Goal: Find specific page/section: Find specific page/section

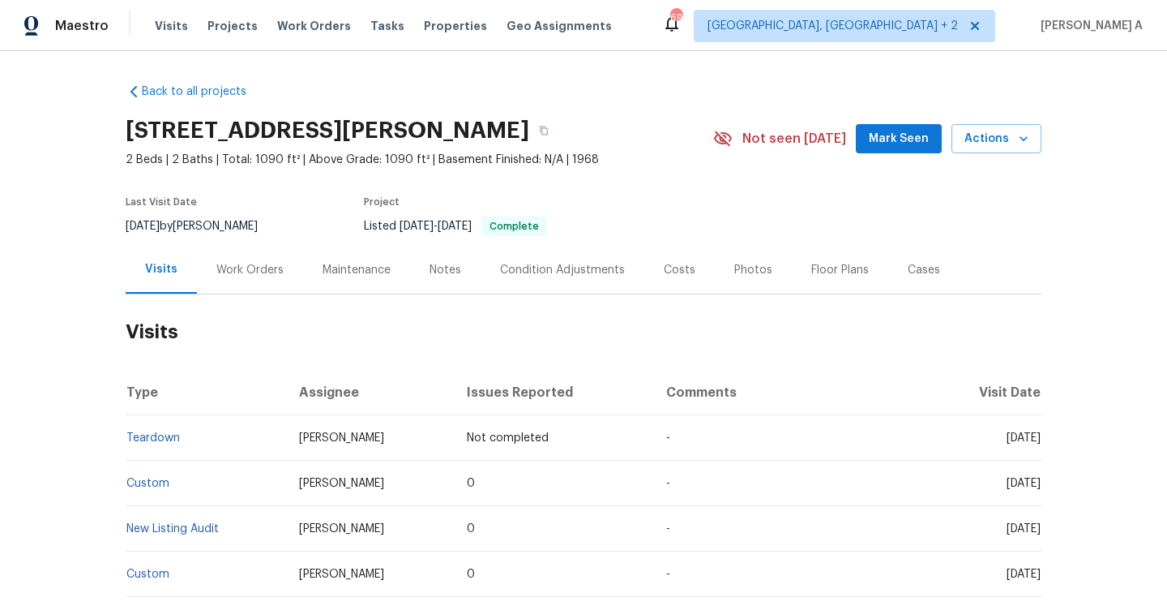
click at [256, 280] on div "Work Orders" at bounding box center [250, 270] width 106 height 48
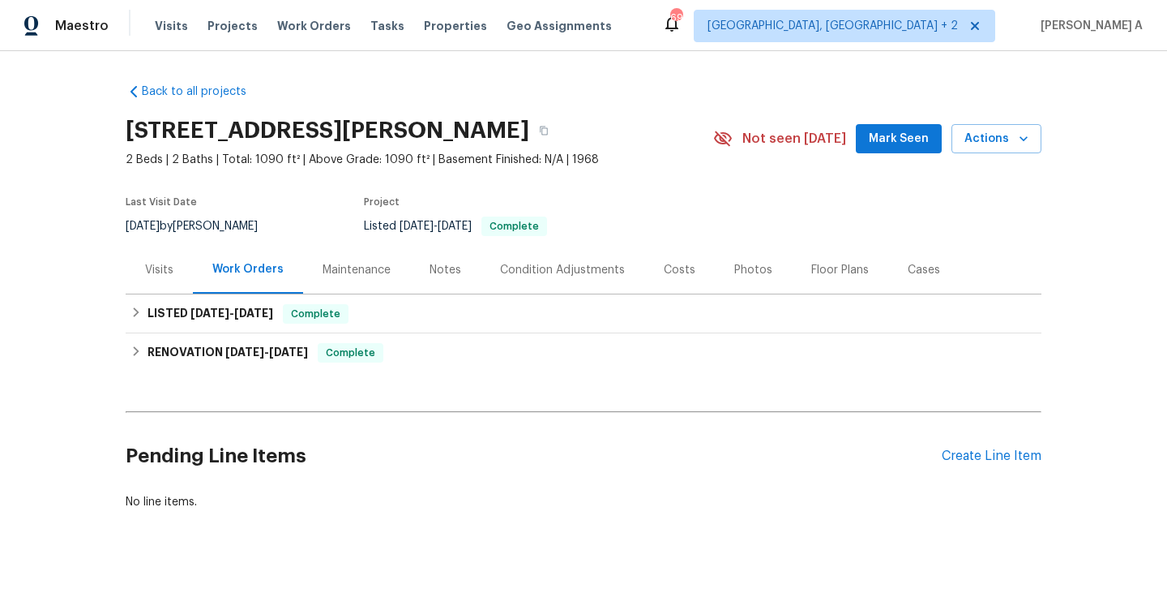
click at [186, 279] on div "Visits" at bounding box center [159, 270] width 67 height 48
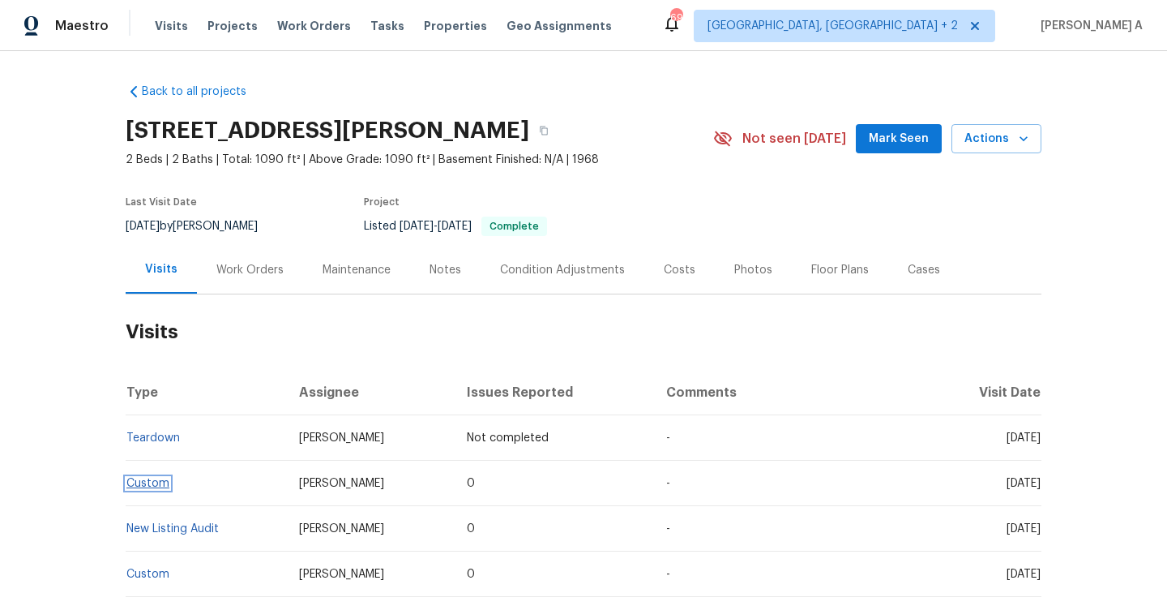
click at [165, 482] on link "Custom" at bounding box center [147, 482] width 43 height 11
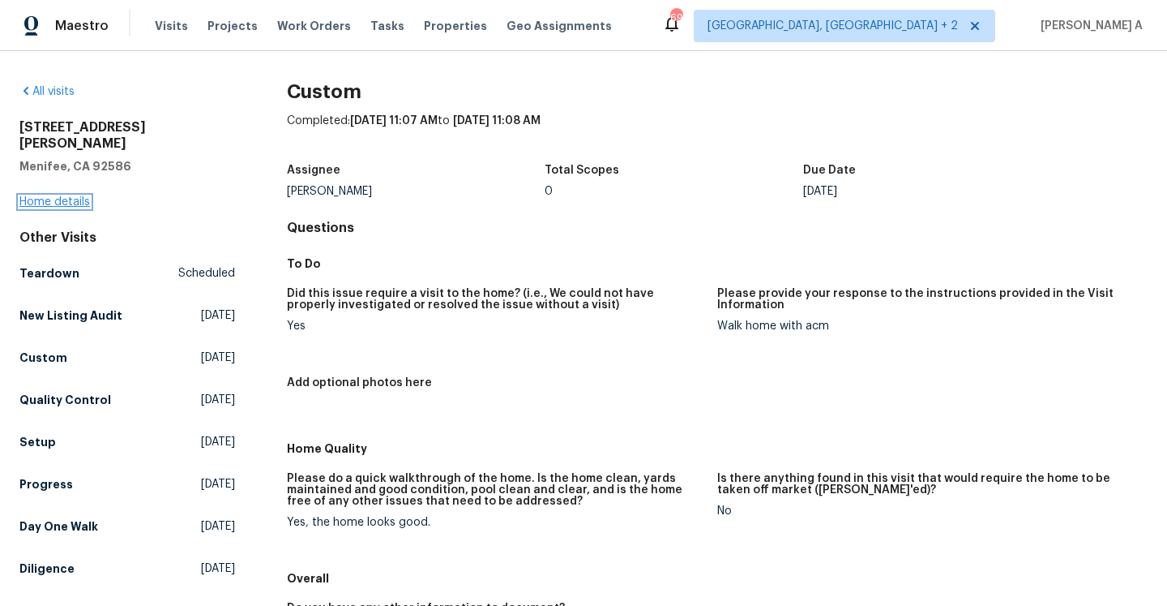
click at [88, 196] on link "Home details" at bounding box center [54, 201] width 71 height 11
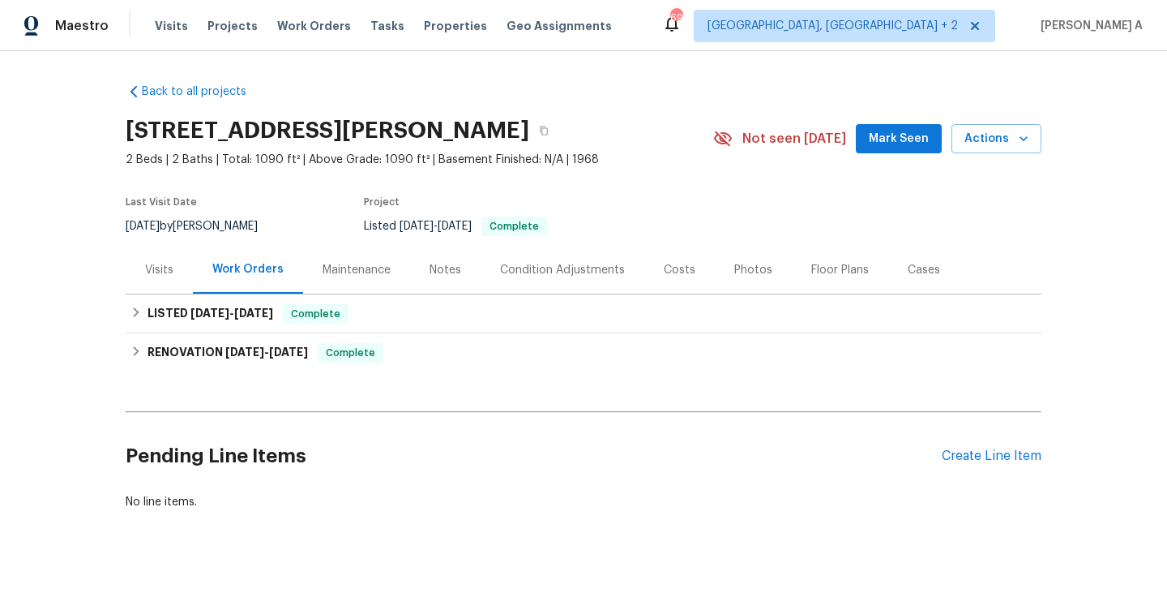
click at [165, 285] on div "Visits" at bounding box center [159, 270] width 67 height 48
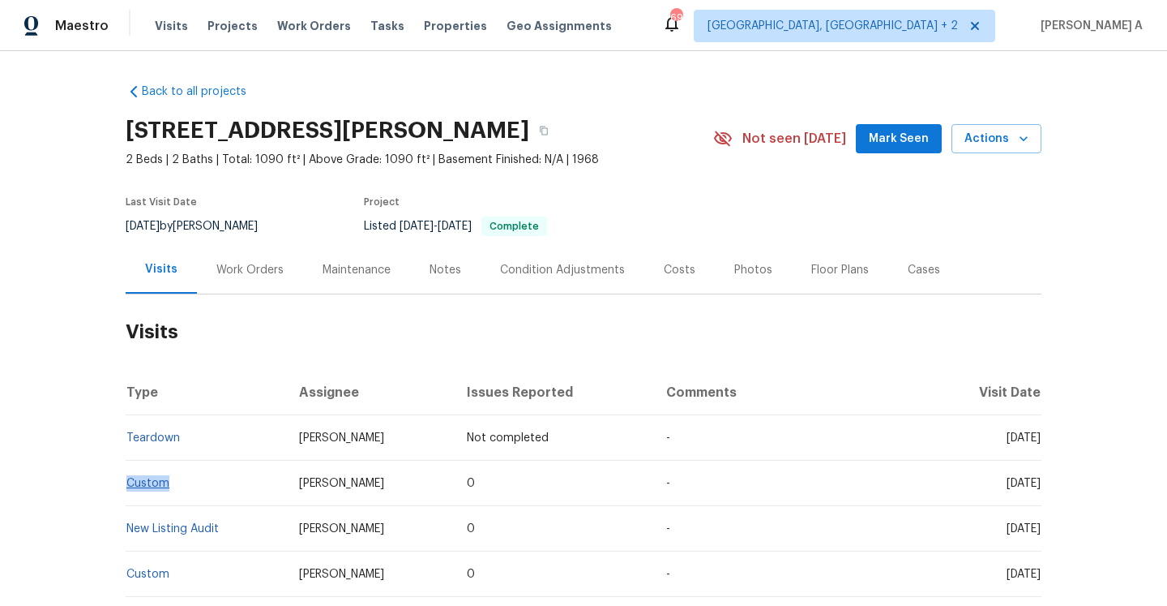
drag, startPoint x: 183, startPoint y: 478, endPoint x: 127, endPoint y: 480, distance: 56.0
click at [127, 480] on td "Custom" at bounding box center [206, 482] width 161 height 45
copy link "Custom"
click at [255, 280] on div "Work Orders" at bounding box center [250, 270] width 106 height 48
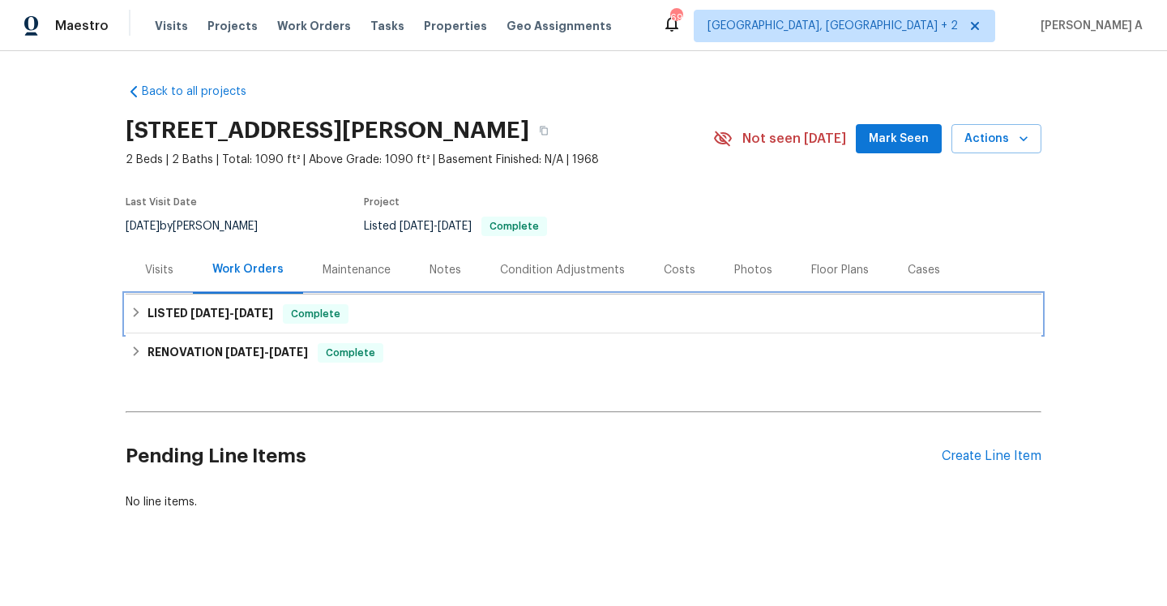
click at [270, 310] on span "9/22/25" at bounding box center [253, 312] width 39 height 11
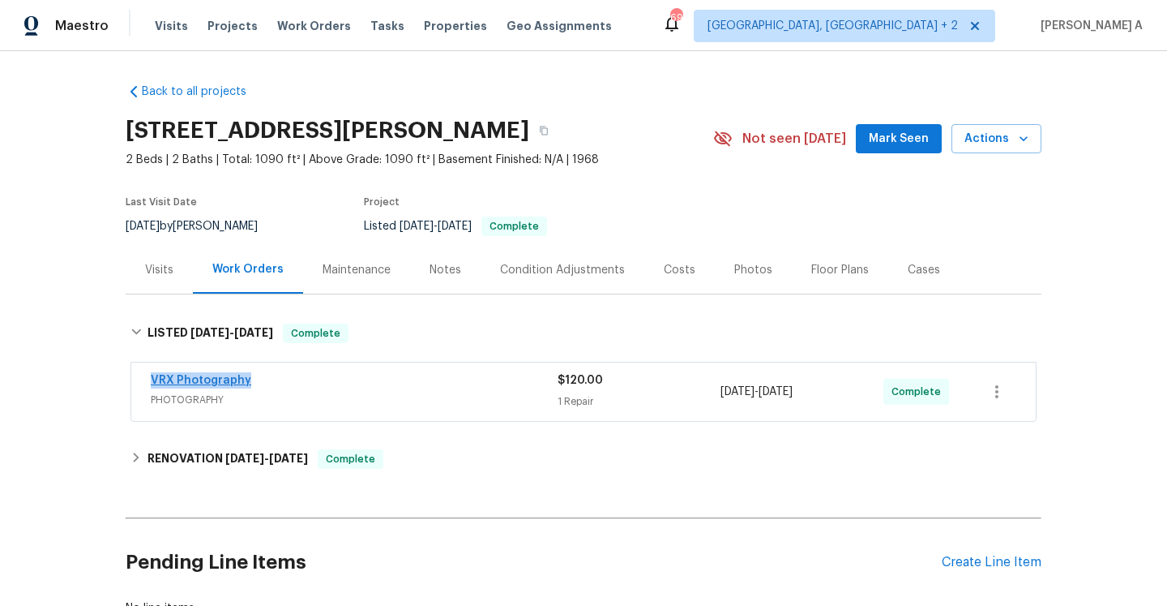
drag, startPoint x: 251, startPoint y: 380, endPoint x: 152, endPoint y: 382, distance: 99.7
click at [152, 382] on div "VRX Photography" at bounding box center [354, 381] width 407 height 19
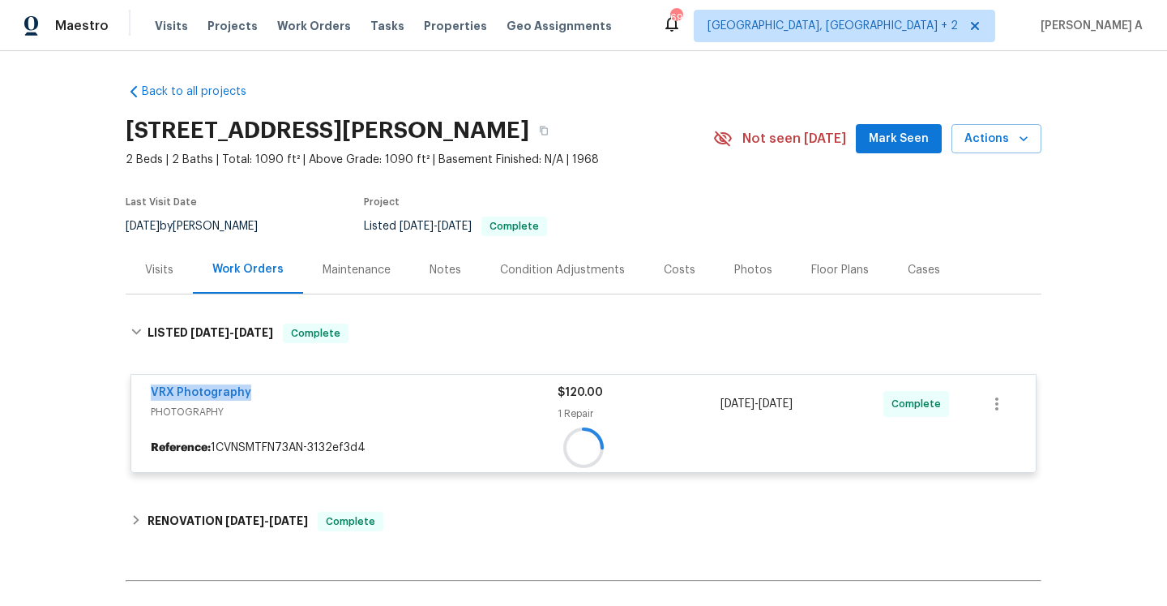
copy link "VRX Photography"
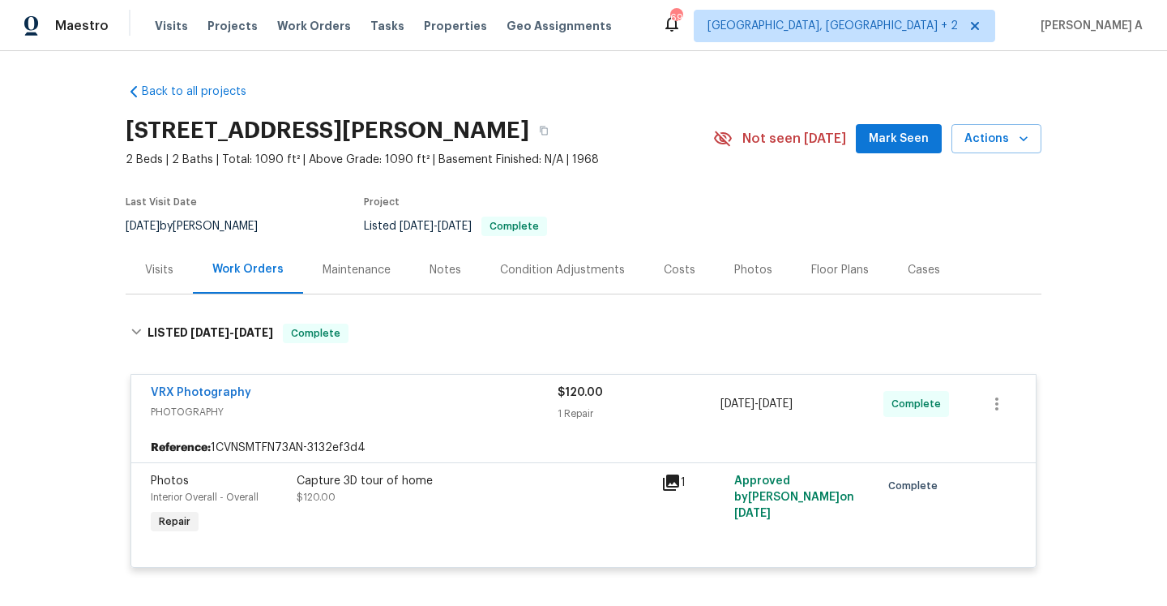
click at [154, 263] on div "Visits" at bounding box center [159, 270] width 28 height 16
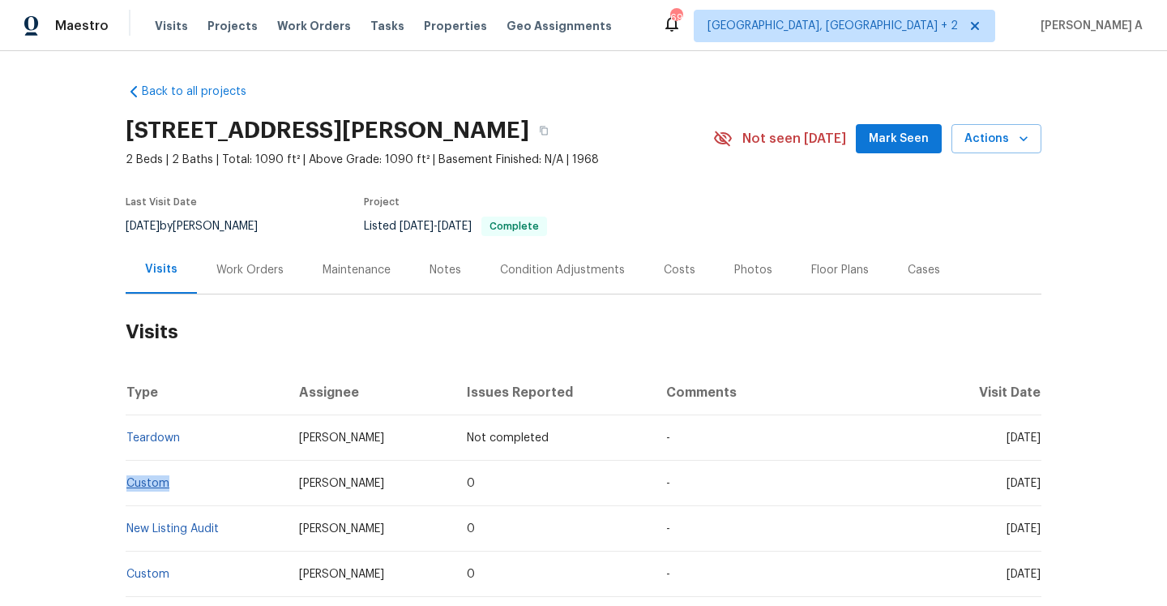
drag, startPoint x: 181, startPoint y: 482, endPoint x: 128, endPoint y: 481, distance: 52.7
click at [128, 481] on td "Custom" at bounding box center [206, 482] width 161 height 45
copy link "Custom"
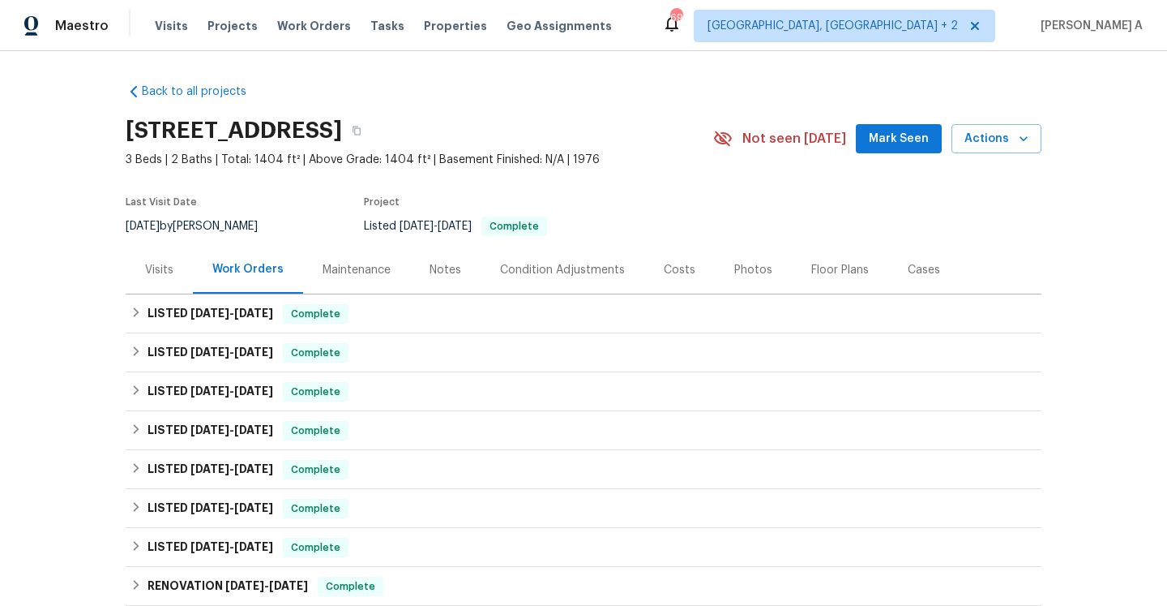
click at [178, 254] on div "Visits" at bounding box center [159, 270] width 67 height 48
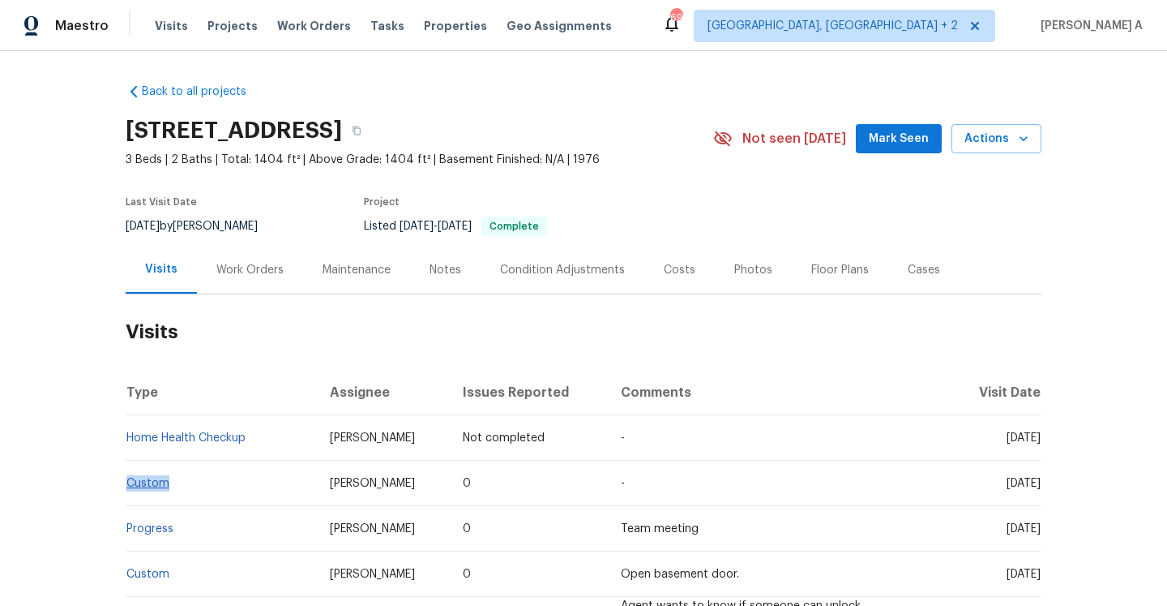
drag, startPoint x: 191, startPoint y: 478, endPoint x: 130, endPoint y: 479, distance: 61.6
click at [130, 479] on td "Custom" at bounding box center [221, 482] width 191 height 45
copy link "Custom"
click at [233, 268] on div "Work Orders" at bounding box center [249, 270] width 67 height 16
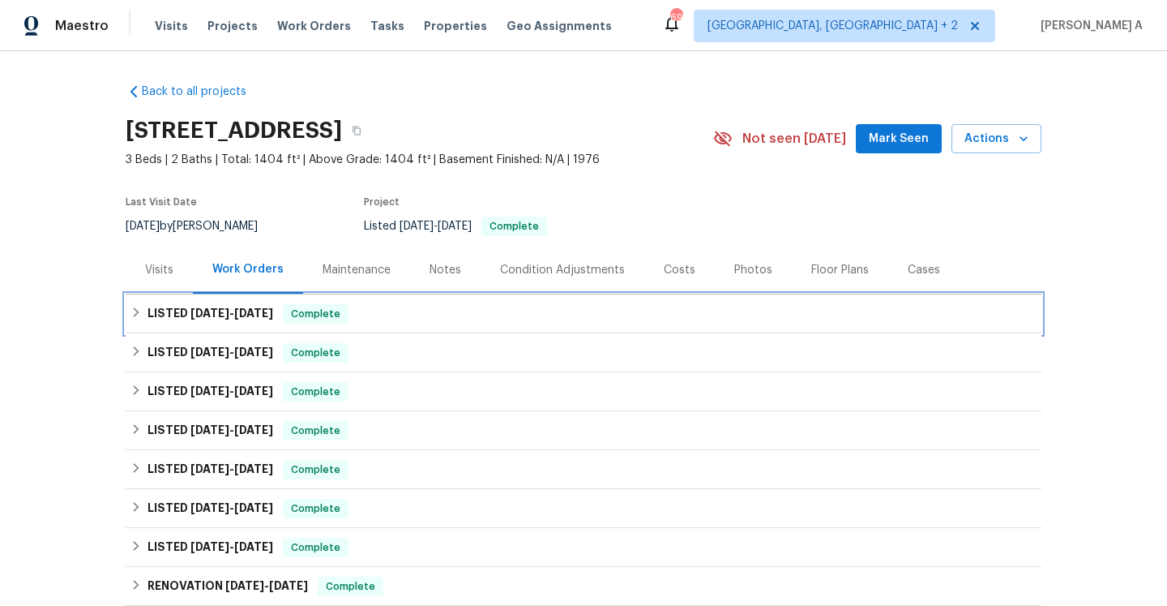
click at [244, 316] on span "[DATE]" at bounding box center [253, 312] width 39 height 11
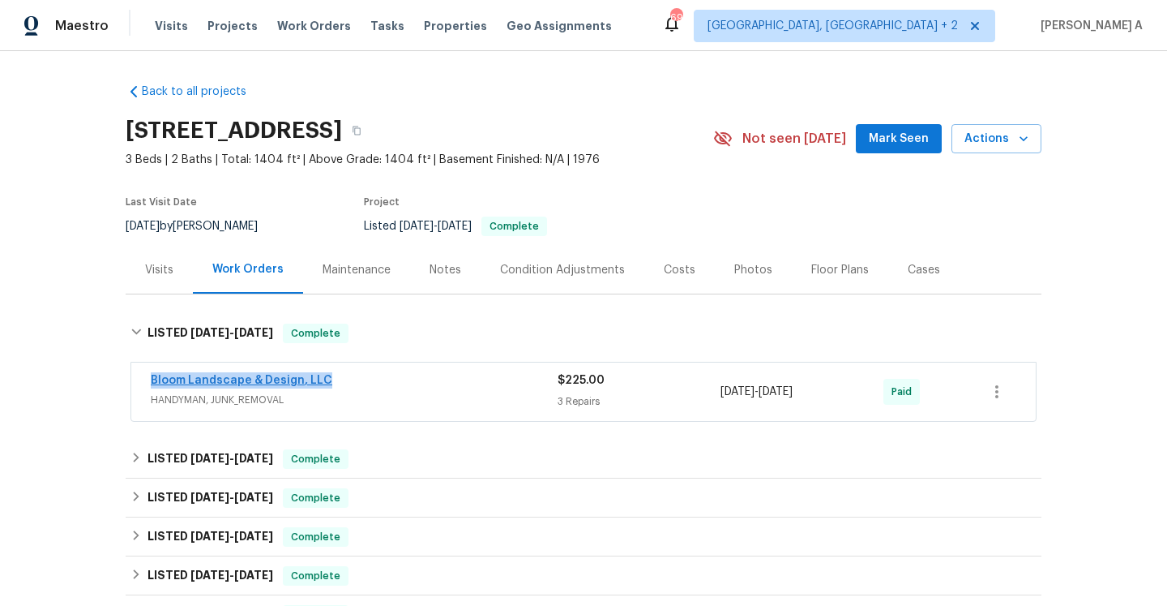
drag, startPoint x: 349, startPoint y: 386, endPoint x: 152, endPoint y: 383, distance: 197.0
click at [152, 383] on div "Bloom Landscape & Design, LLC" at bounding box center [354, 381] width 407 height 19
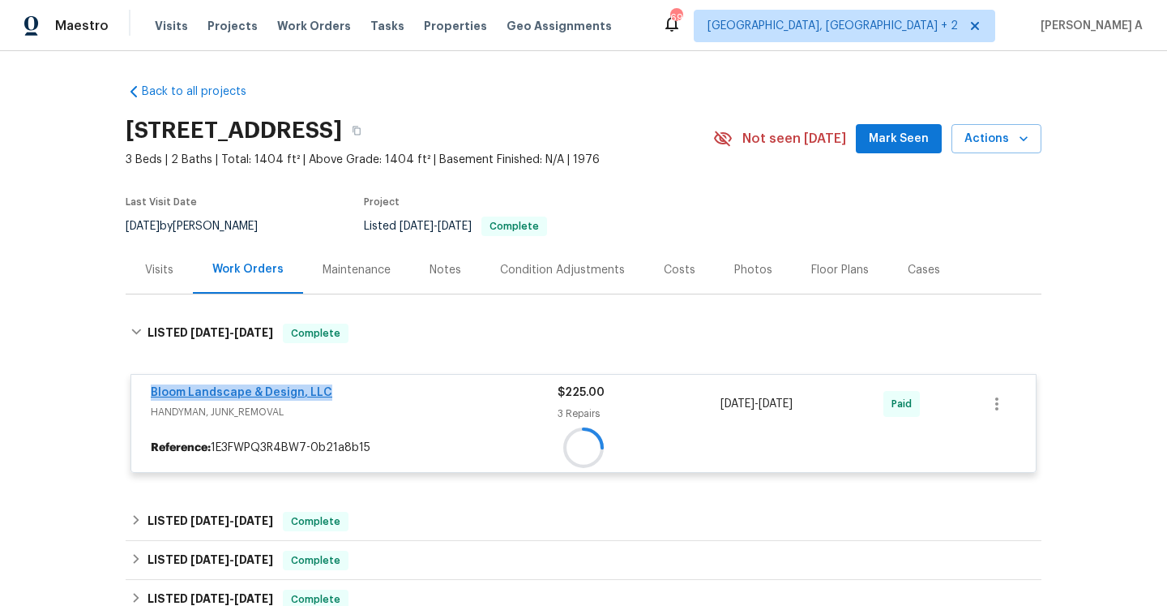
copy link "Bloom Landscape & Design, LLC"
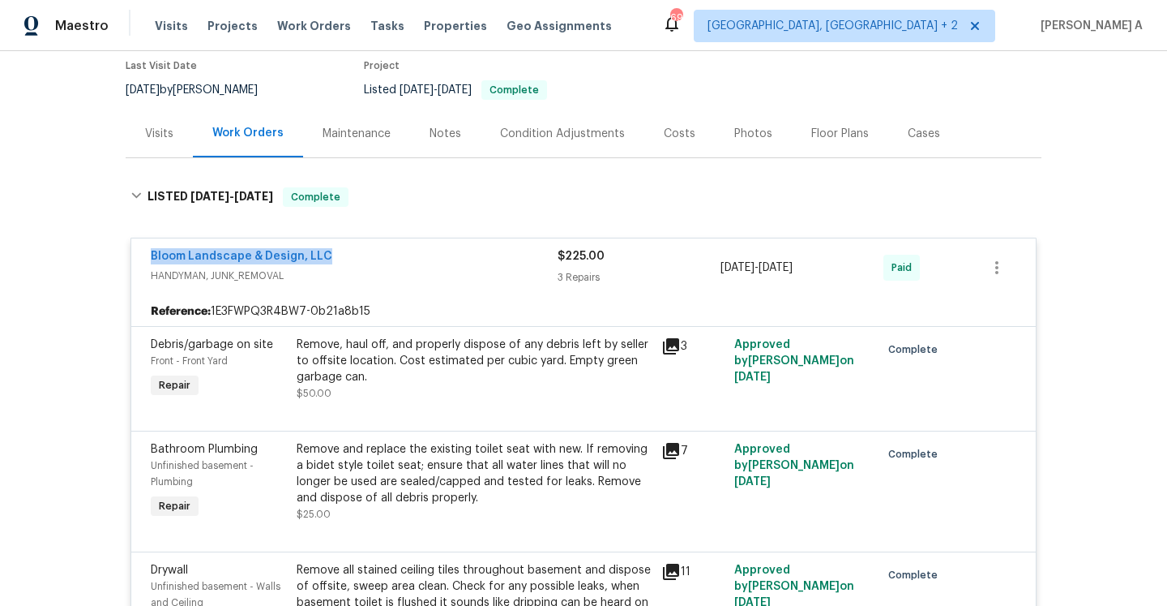
scroll to position [208, 0]
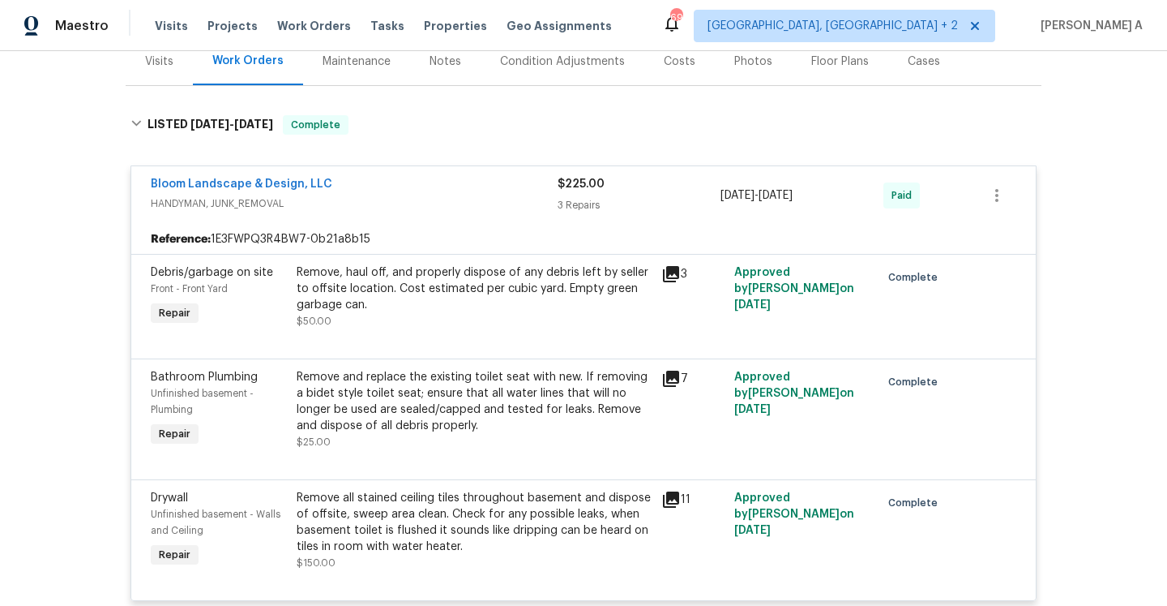
click at [164, 76] on div "Visits" at bounding box center [159, 61] width 67 height 48
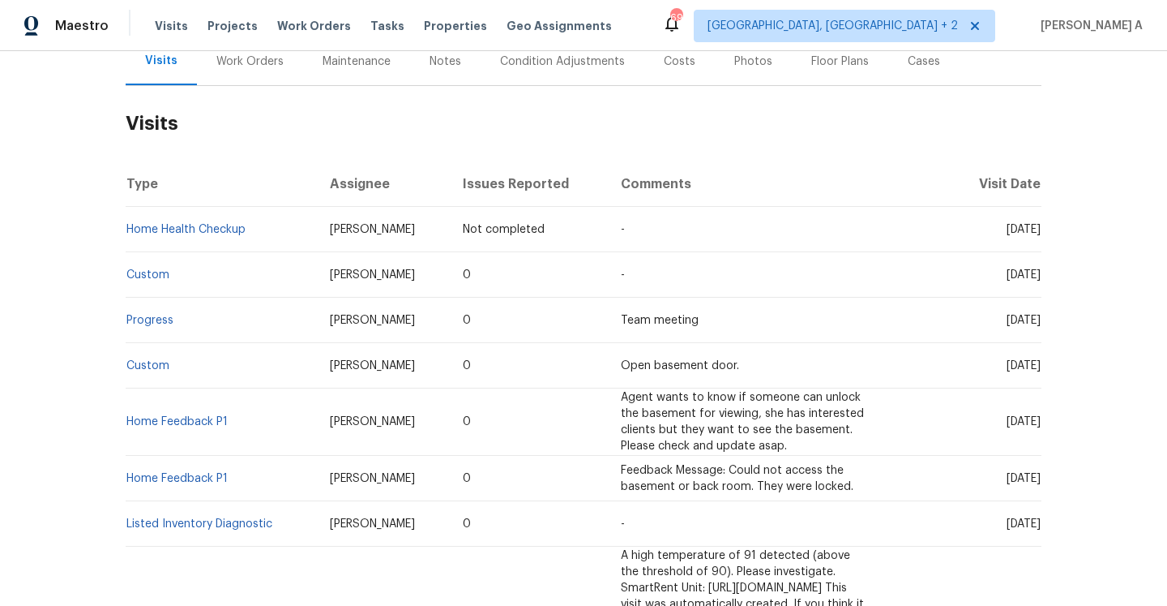
scroll to position [208, 0]
drag, startPoint x: 250, startPoint y: 237, endPoint x: 129, endPoint y: 238, distance: 121.6
click at [129, 238] on td "Home Health Checkup" at bounding box center [221, 230] width 191 height 45
drag, startPoint x: 254, startPoint y: 236, endPoint x: 129, endPoint y: 233, distance: 124.9
click at [129, 233] on td "Home Health Checkup" at bounding box center [221, 230] width 191 height 45
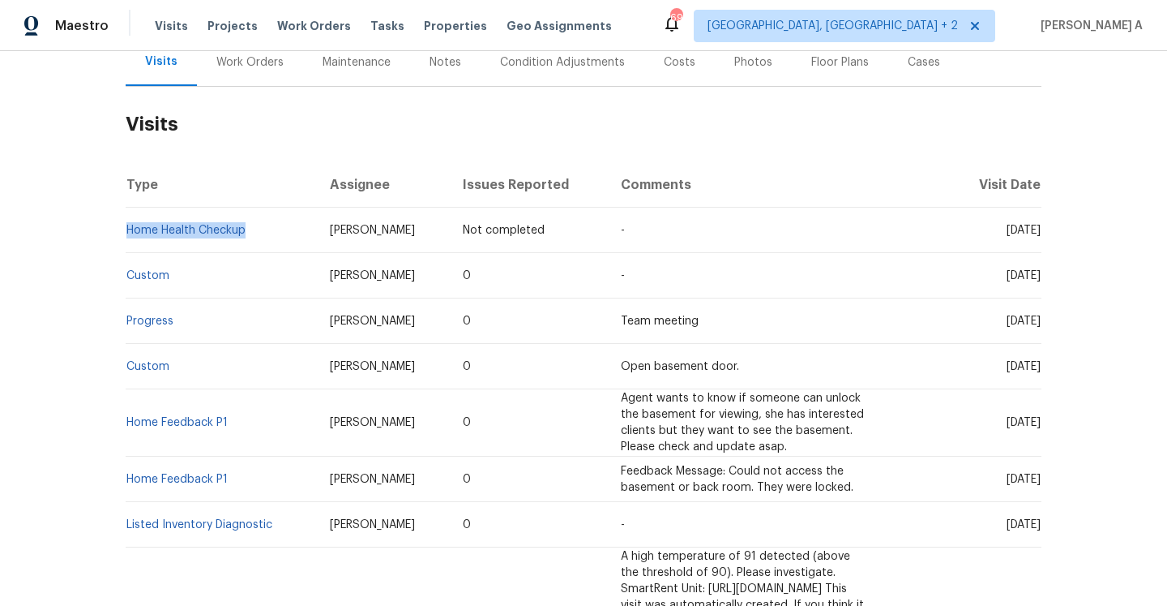
copy link "Home Health Checkup"
click at [330, 233] on span "[PERSON_NAME]" at bounding box center [372, 230] width 85 height 11
copy span "[PERSON_NAME]"
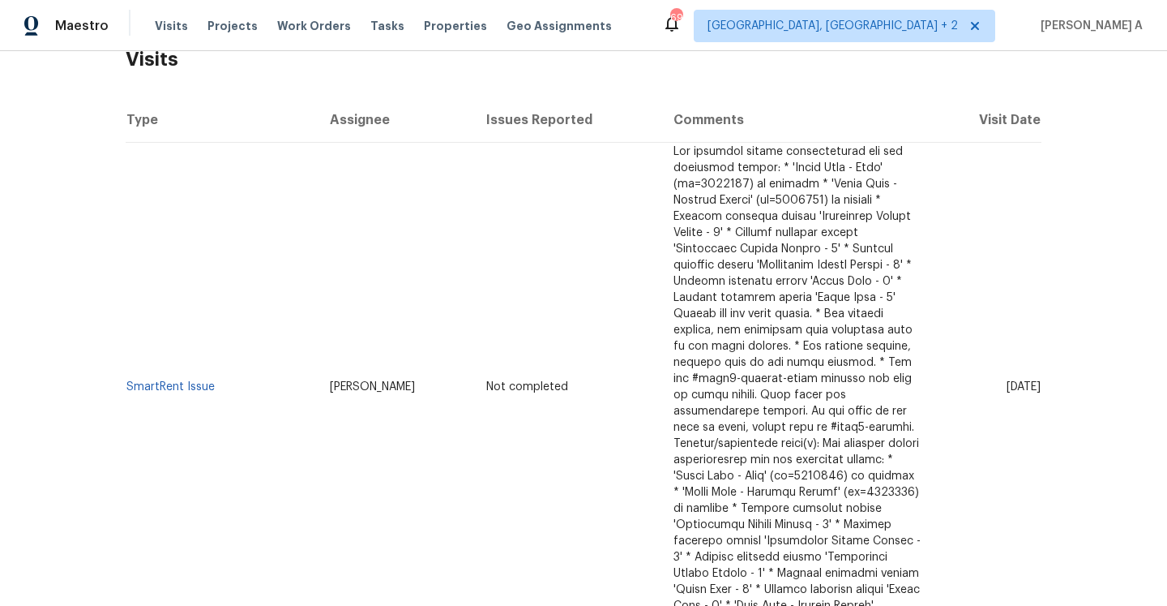
scroll to position [229, 0]
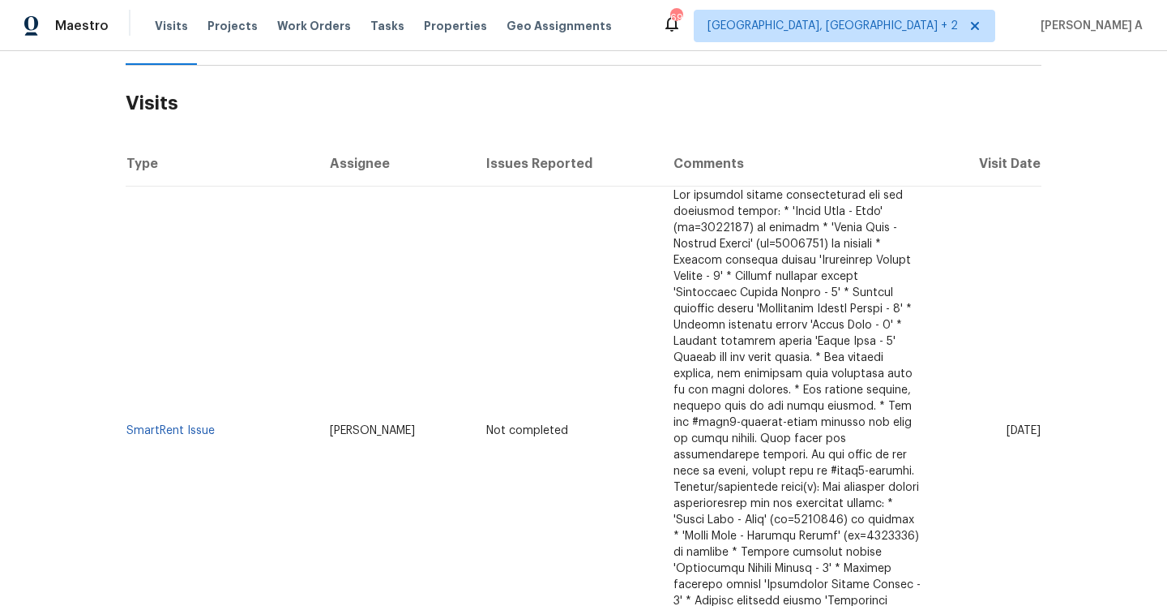
drag, startPoint x: 190, startPoint y: 553, endPoint x: 126, endPoint y: 553, distance: 64.0
copy link "Custom"
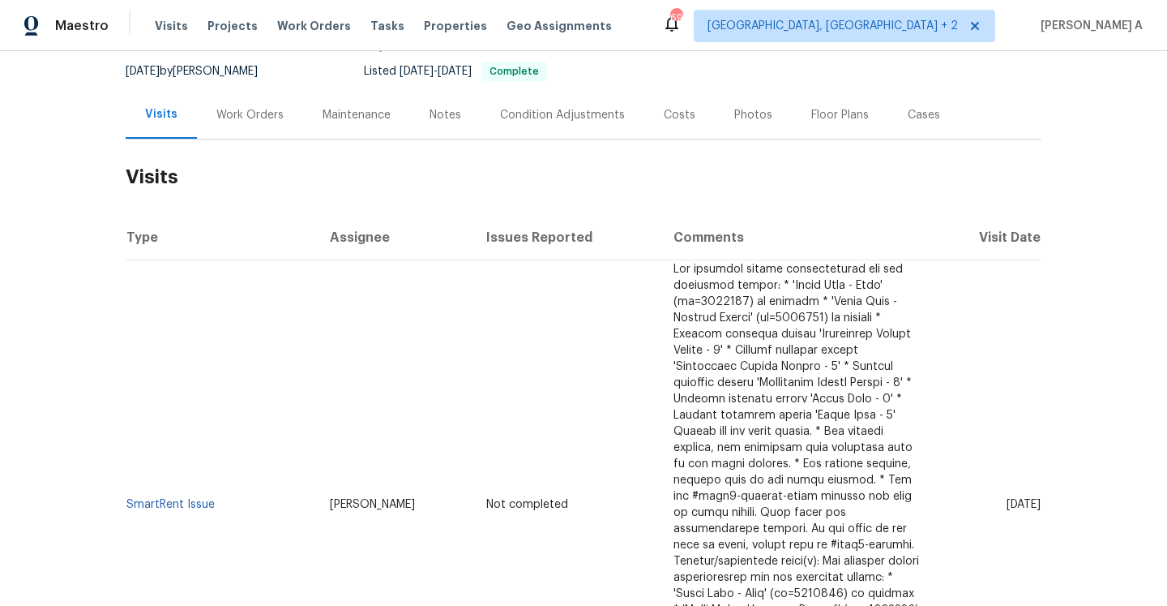
scroll to position [87, 0]
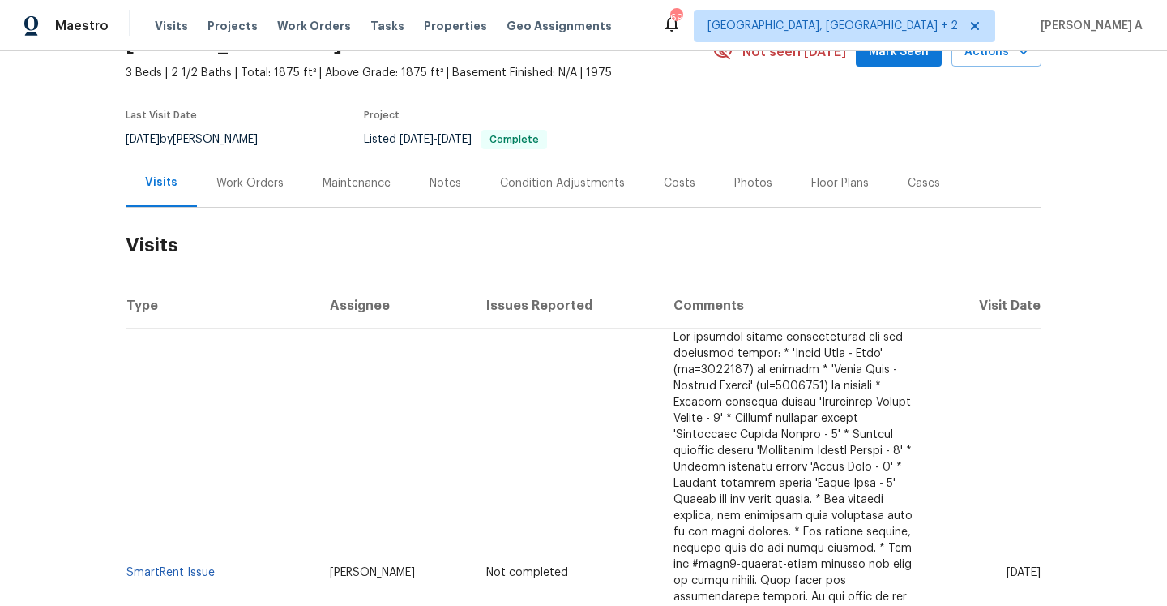
drag, startPoint x: 229, startPoint y: 169, endPoint x: 242, endPoint y: 202, distance: 35.7
click at [229, 169] on div "Work Orders" at bounding box center [250, 183] width 106 height 48
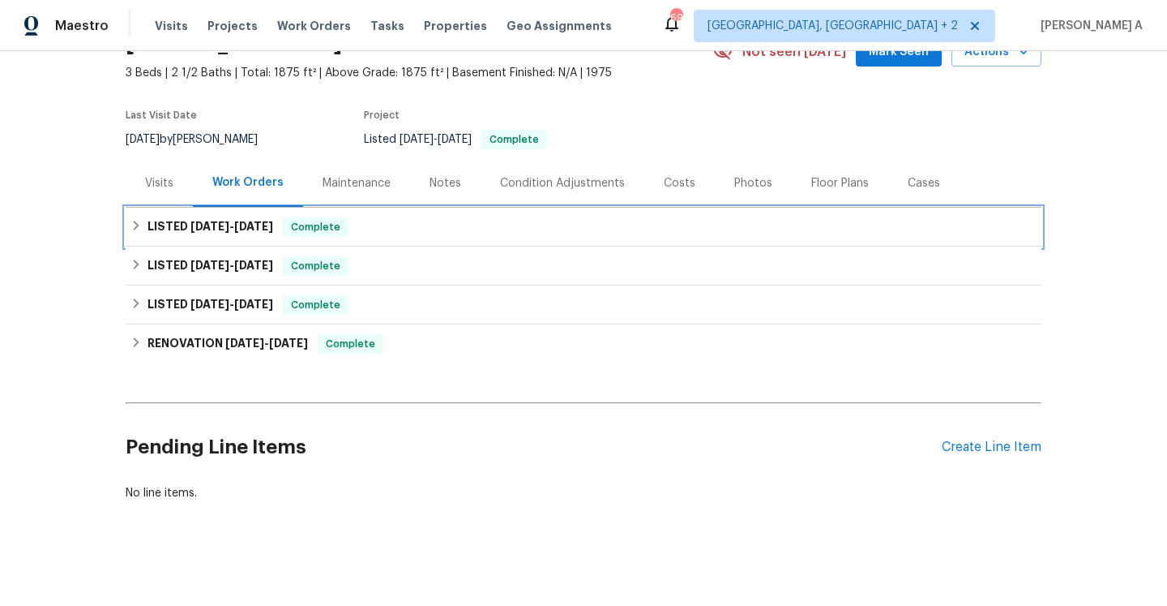
click at [267, 229] on span "9/22/25" at bounding box center [253, 225] width 39 height 11
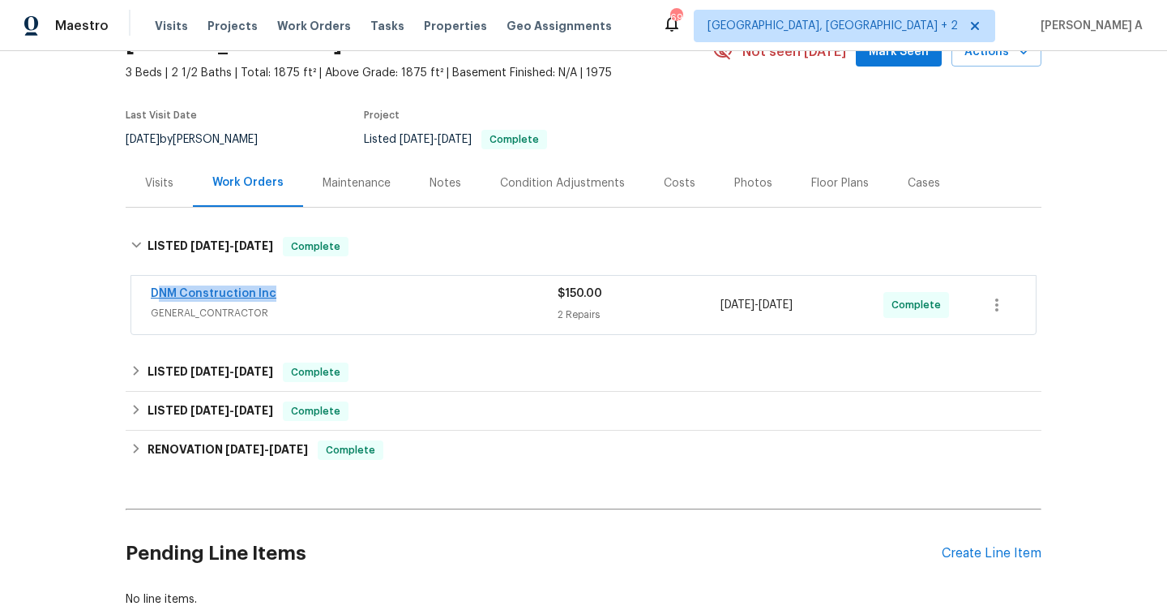
drag, startPoint x: 287, startPoint y: 296, endPoint x: 156, endPoint y: 293, distance: 130.5
click at [156, 293] on div "DNM Construction Inc" at bounding box center [354, 294] width 407 height 19
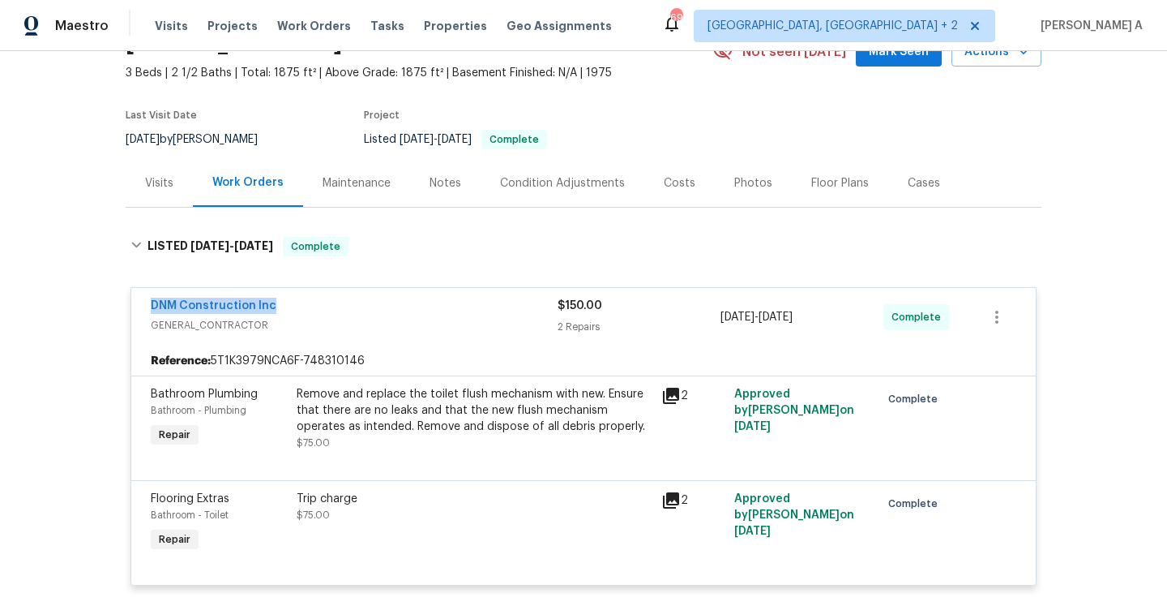
copy link "DNM Construction Inc"
click at [198, 203] on div "Work Orders" at bounding box center [248, 183] width 110 height 48
click at [162, 198] on div "Visits" at bounding box center [159, 183] width 67 height 48
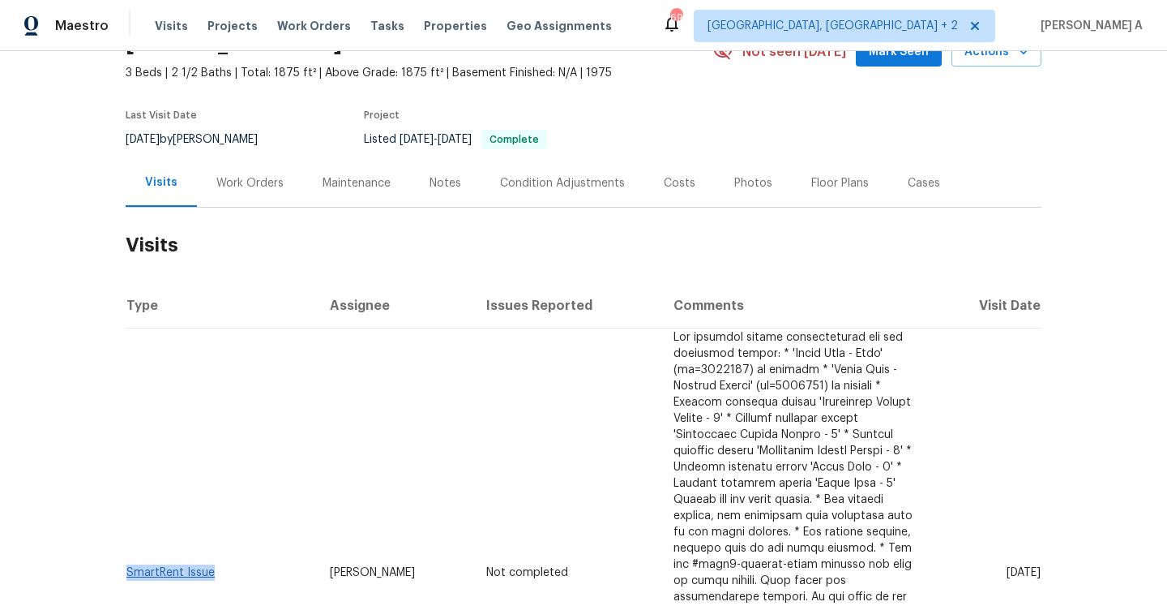
drag, startPoint x: 238, startPoint y: 501, endPoint x: 130, endPoint y: 499, distance: 107.8
click at [130, 499] on td "SmartRent Issue" at bounding box center [221, 572] width 191 height 489
copy link "SmartRent Issue"
drag, startPoint x: 297, startPoint y: 501, endPoint x: 357, endPoint y: 500, distance: 60.8
click at [357, 500] on td "Adam Clark" at bounding box center [395, 572] width 157 height 489
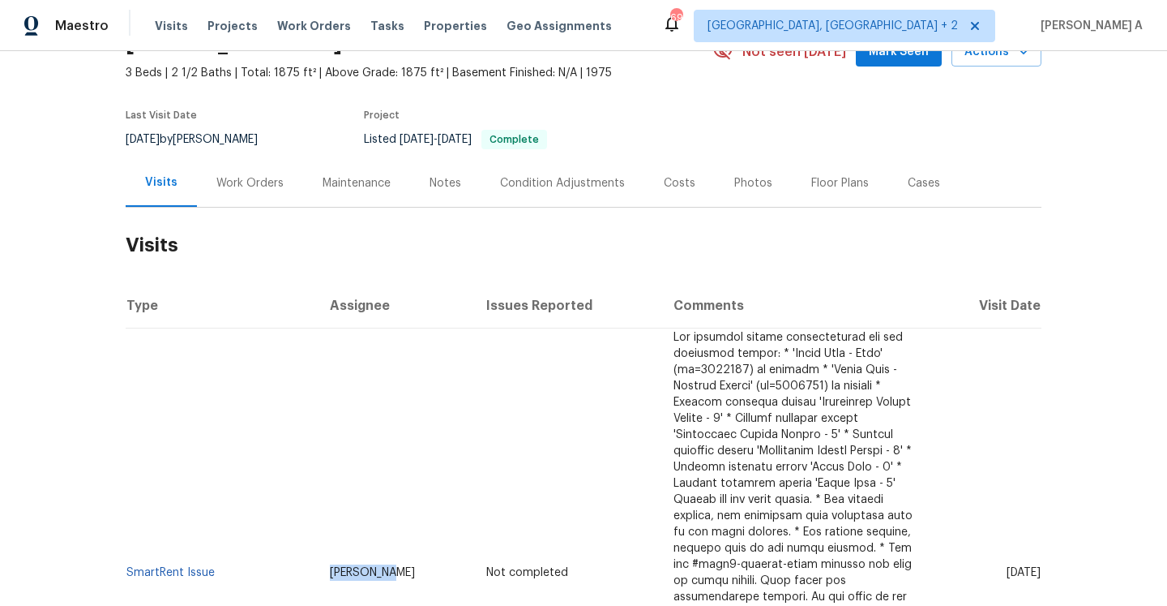
copy span "Adam Clark"
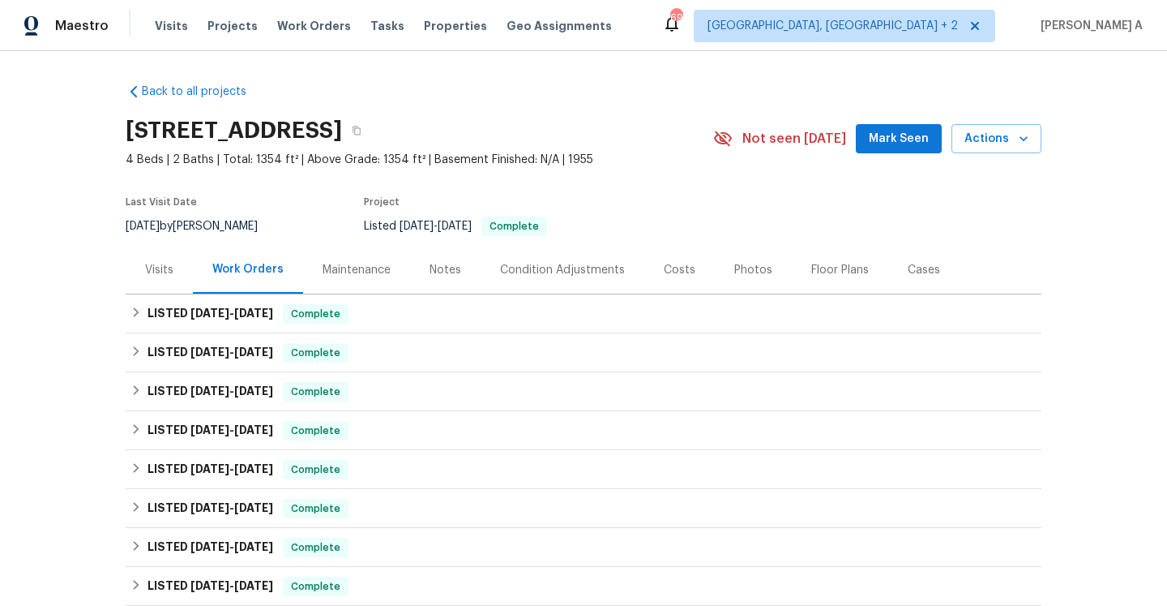
click at [156, 268] on div "Visits" at bounding box center [159, 270] width 28 height 16
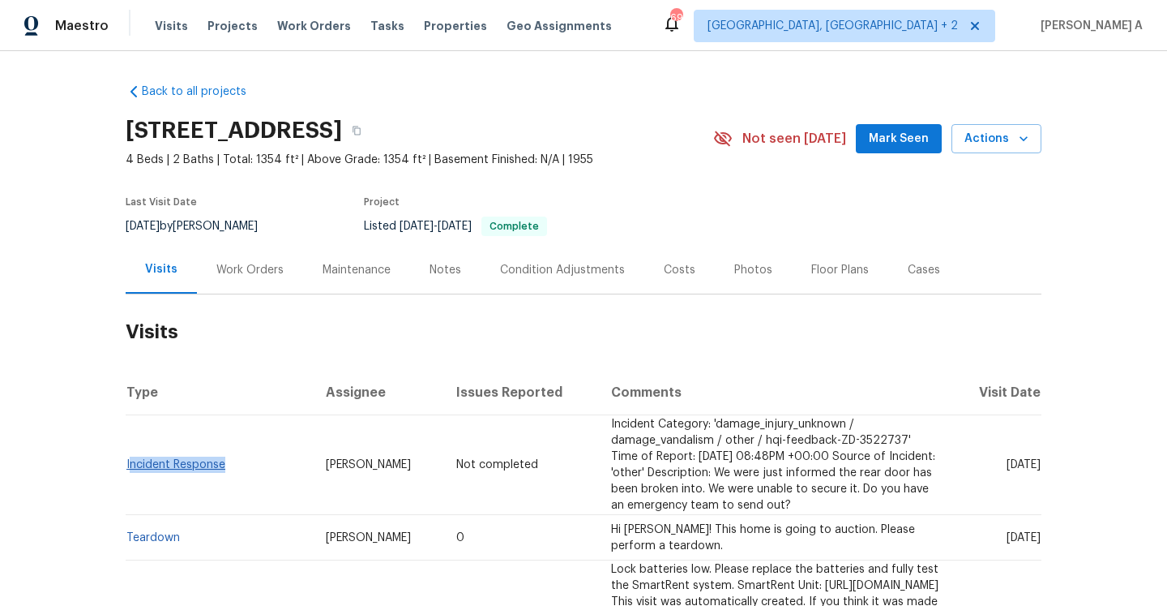
drag, startPoint x: 238, startPoint y: 466, endPoint x: 128, endPoint y: 466, distance: 109.4
click at [128, 466] on td "Incident Response" at bounding box center [219, 465] width 187 height 100
copy link "Incident Response"
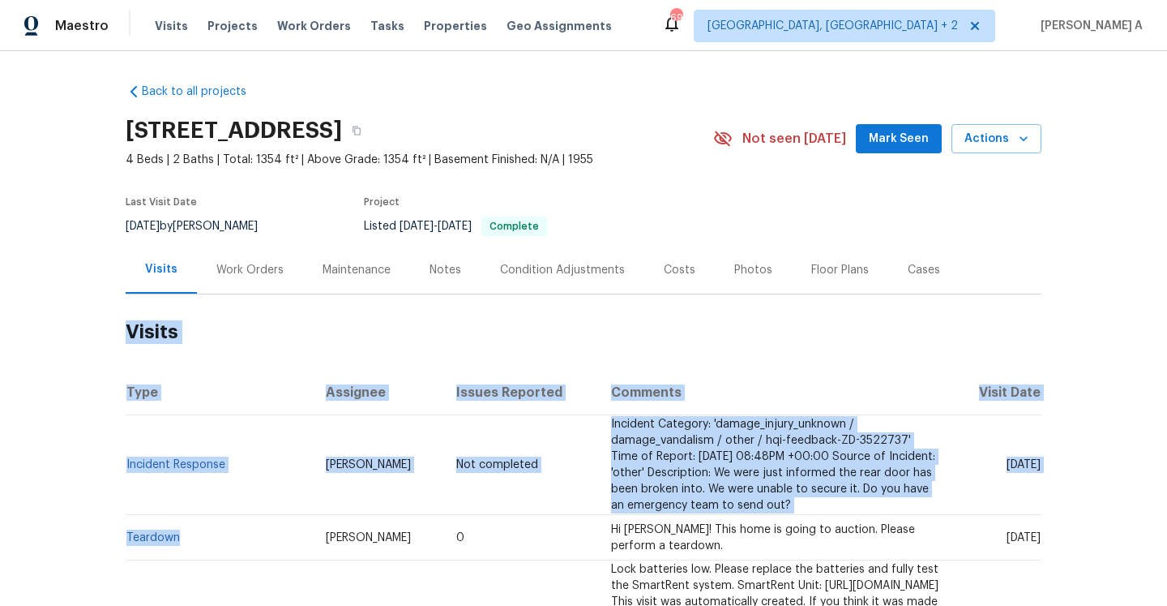
drag, startPoint x: 186, startPoint y: 531, endPoint x: 123, endPoint y: 533, distance: 62.5
click at [123, 533] on div "Back to all projects 1819 Rosewood Rd, Decatur, GA 30032 4 Beds | 2 Baths | Tot…" at bounding box center [583, 328] width 1167 height 554
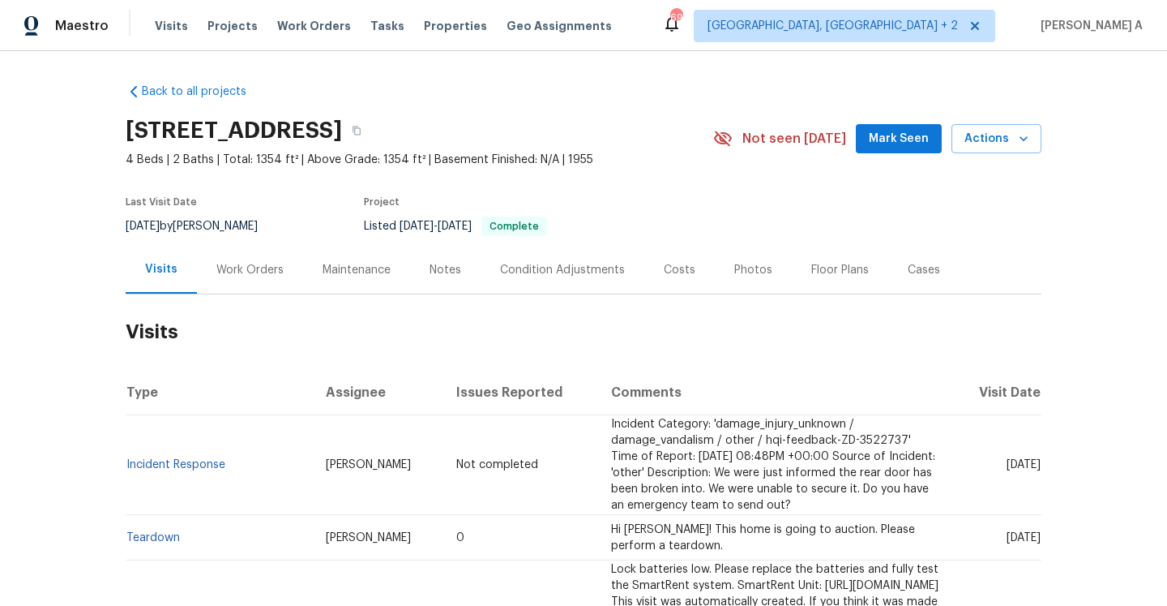
click at [163, 526] on td "Teardown" at bounding box center [219, 537] width 187 height 45
click at [184, 529] on td "Teardown" at bounding box center [219, 537] width 187 height 45
drag, startPoint x: 184, startPoint y: 537, endPoint x: 128, endPoint y: 537, distance: 55.9
click at [128, 537] on td "Teardown" at bounding box center [219, 537] width 187 height 45
copy link "Teardown"
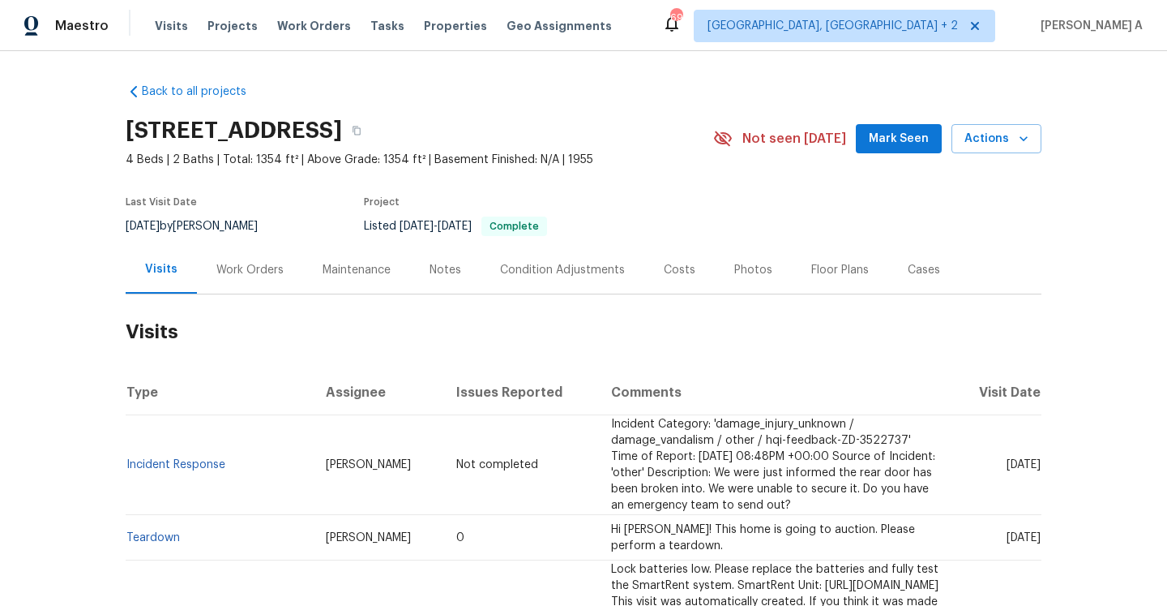
click at [220, 271] on div "Work Orders" at bounding box center [249, 270] width 67 height 16
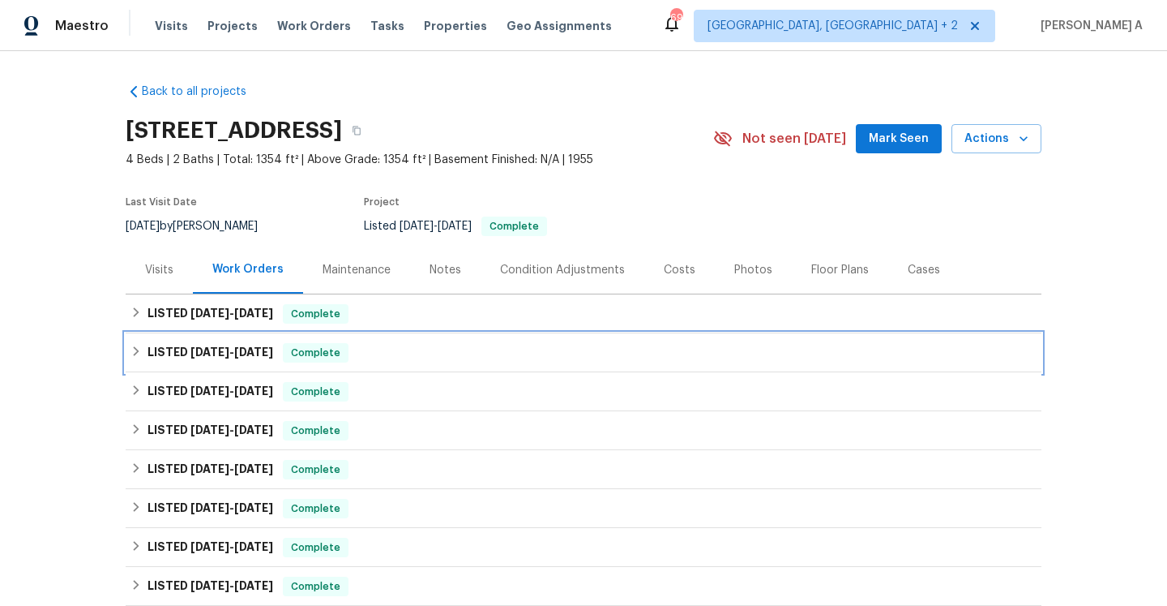
click at [295, 333] on div "LISTED 9/6/25 - 9/12/25 Complete" at bounding box center [584, 352] width 916 height 39
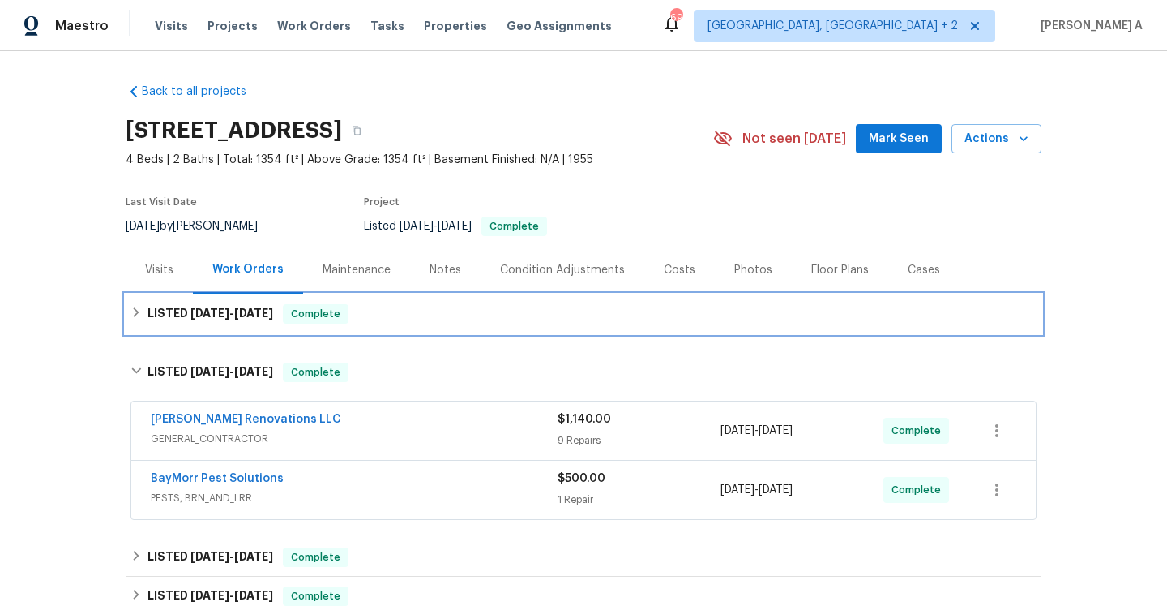
click at [293, 323] on div "Complete" at bounding box center [316, 313] width 66 height 19
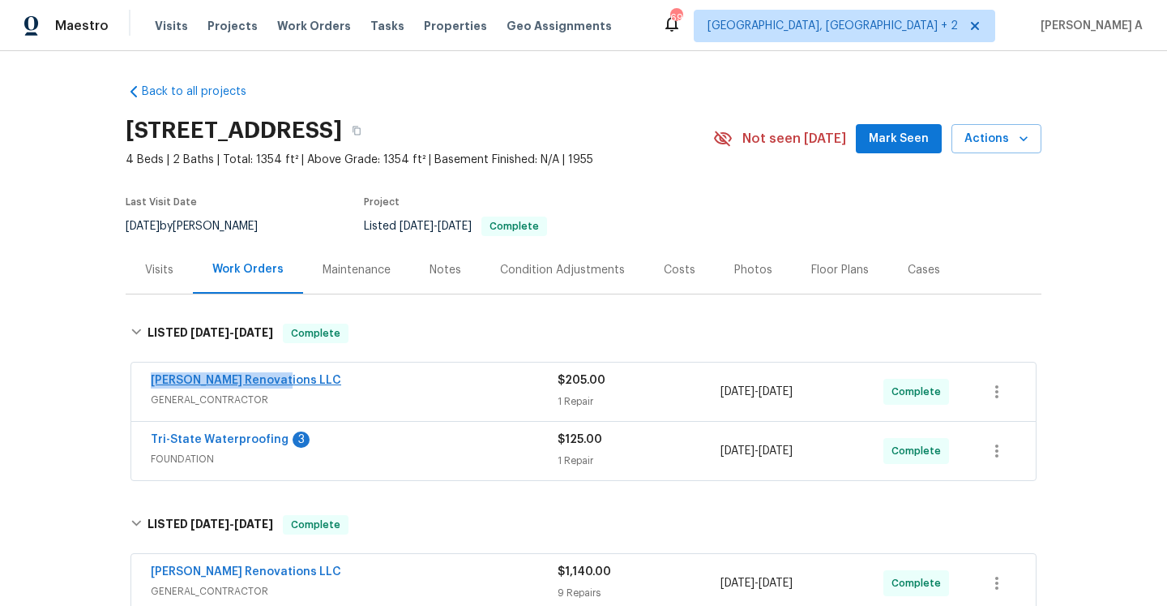
drag, startPoint x: 312, startPoint y: 384, endPoint x: 151, endPoint y: 385, distance: 161.3
click at [151, 385] on div "Aseem Renovations LLC" at bounding box center [354, 381] width 407 height 19
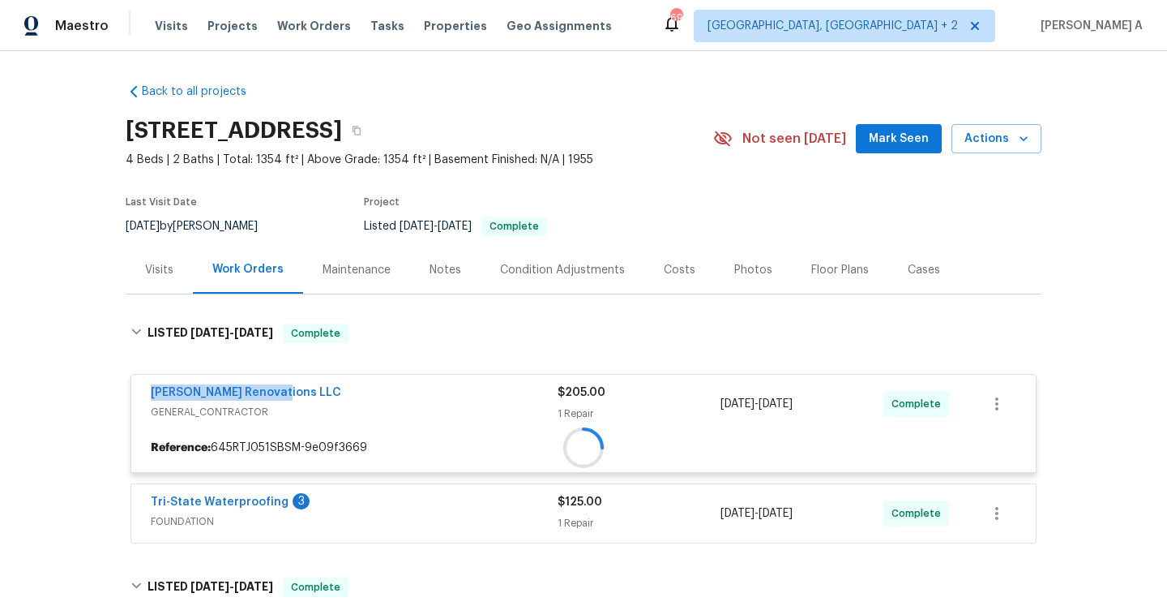
copy link "Aseem Renovations LLC"
